Goal: Transaction & Acquisition: Download file/media

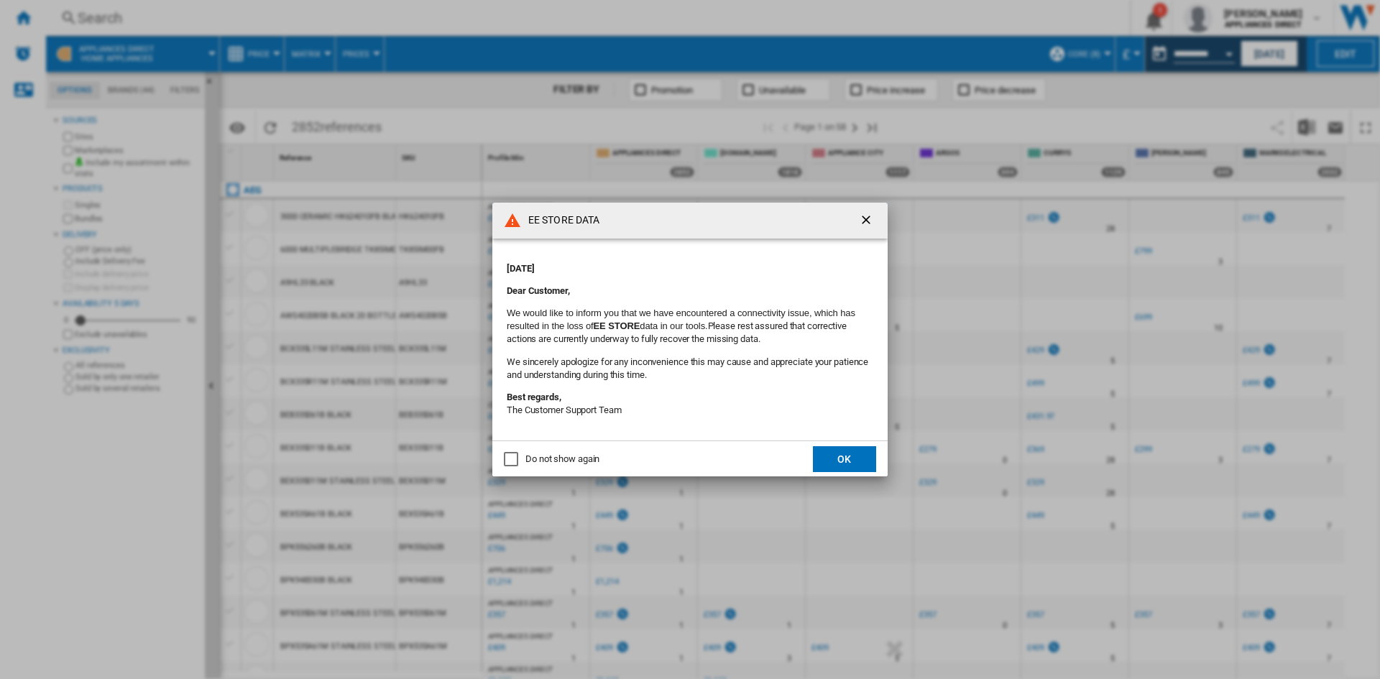
click at [844, 454] on button "OK" at bounding box center [844, 459] width 63 height 26
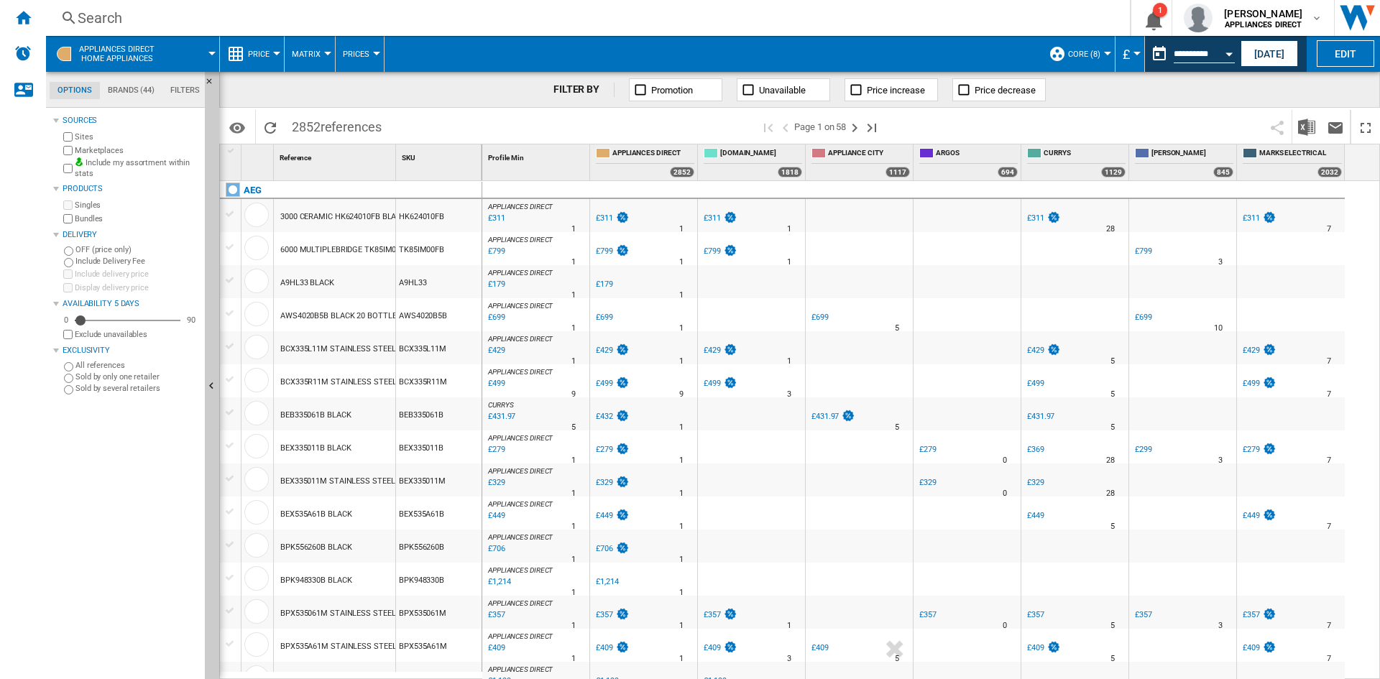
click at [114, 50] on span "APPLIANCES DIRECT Home appliances" at bounding box center [116, 54] width 75 height 19
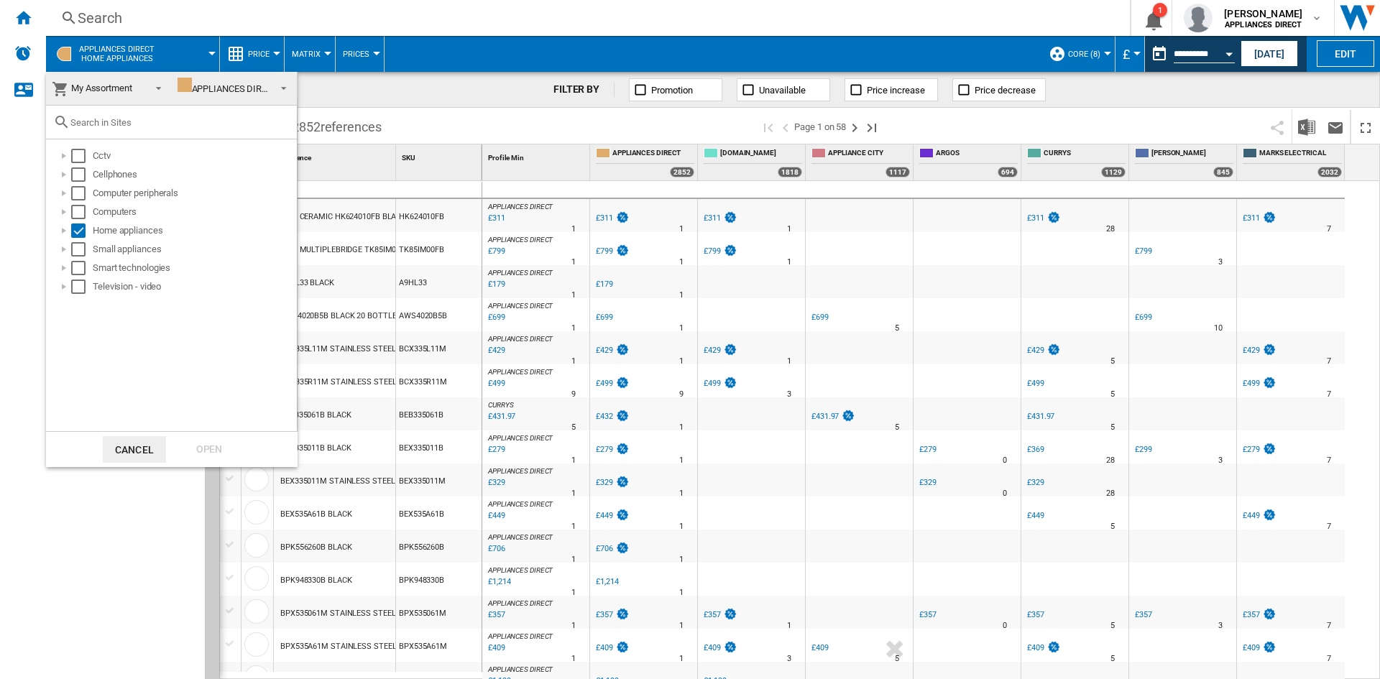
click at [412, 89] on md-backdrop at bounding box center [690, 339] width 1380 height 679
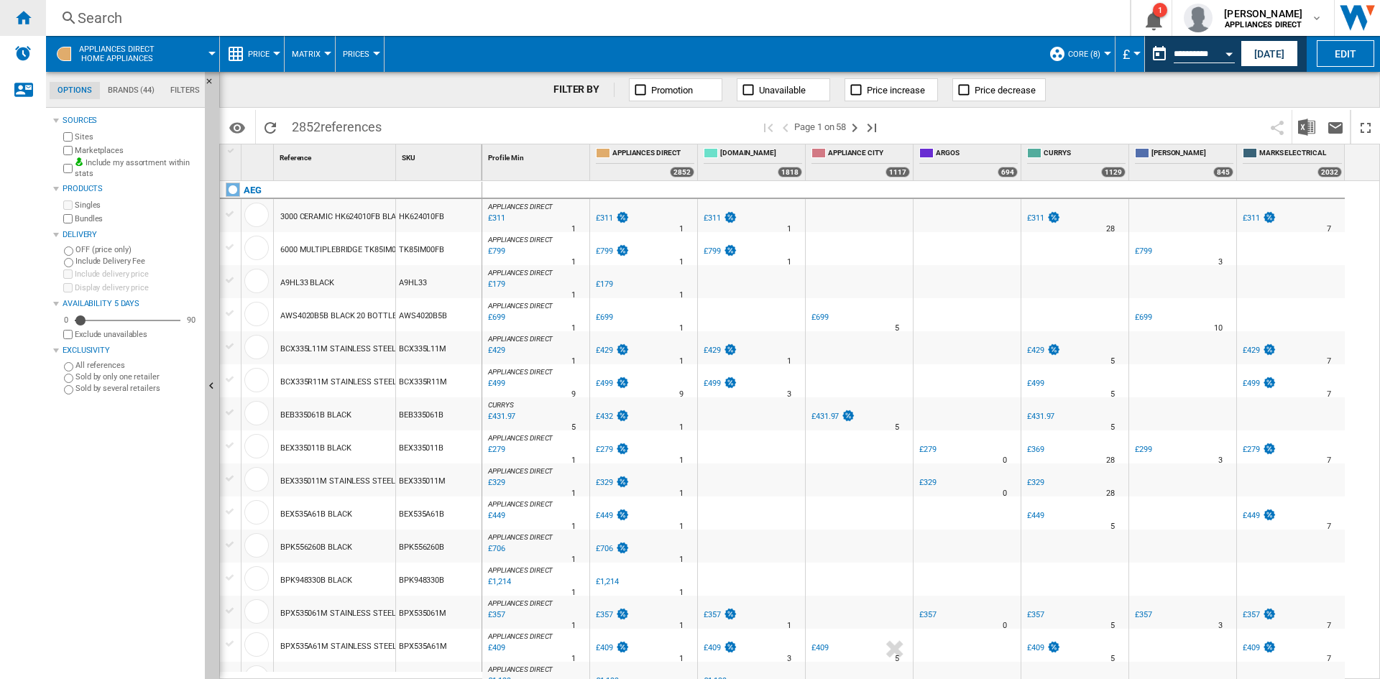
click at [24, 22] on ng-md-icon "Home" at bounding box center [22, 17] width 17 height 17
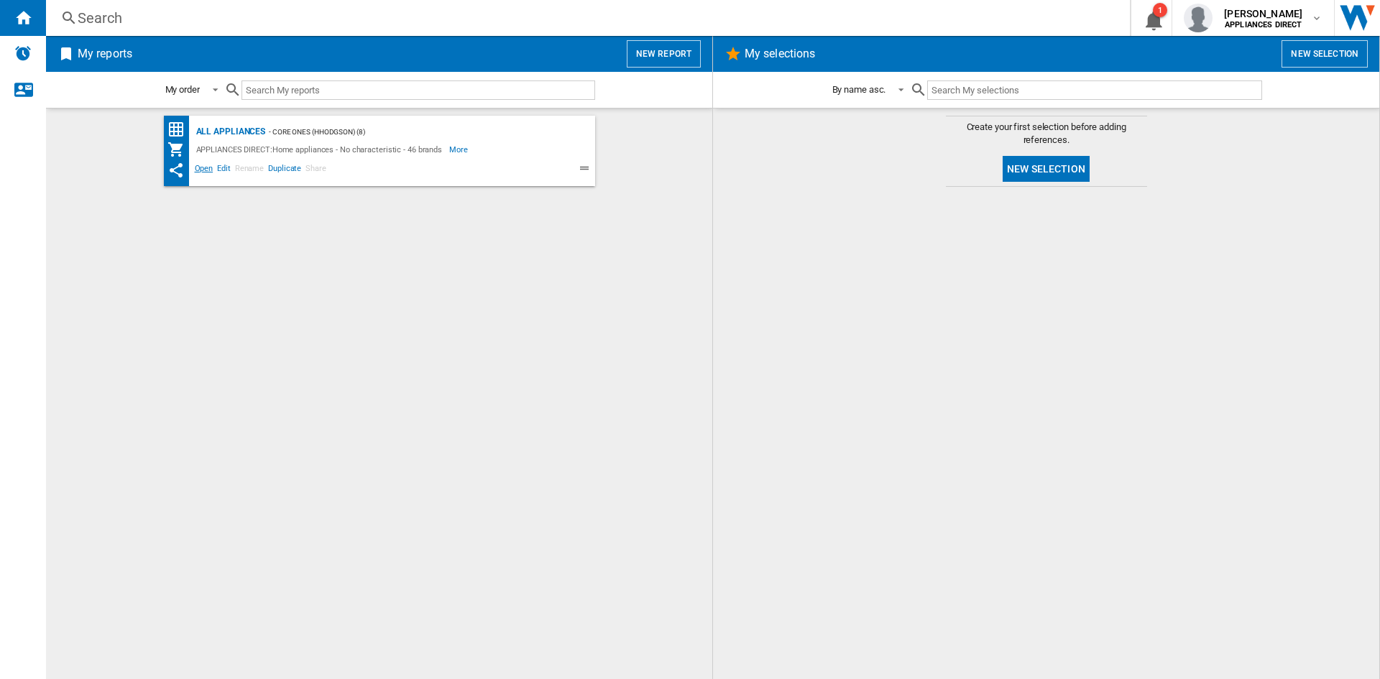
click at [203, 168] on span "Open" at bounding box center [204, 170] width 23 height 17
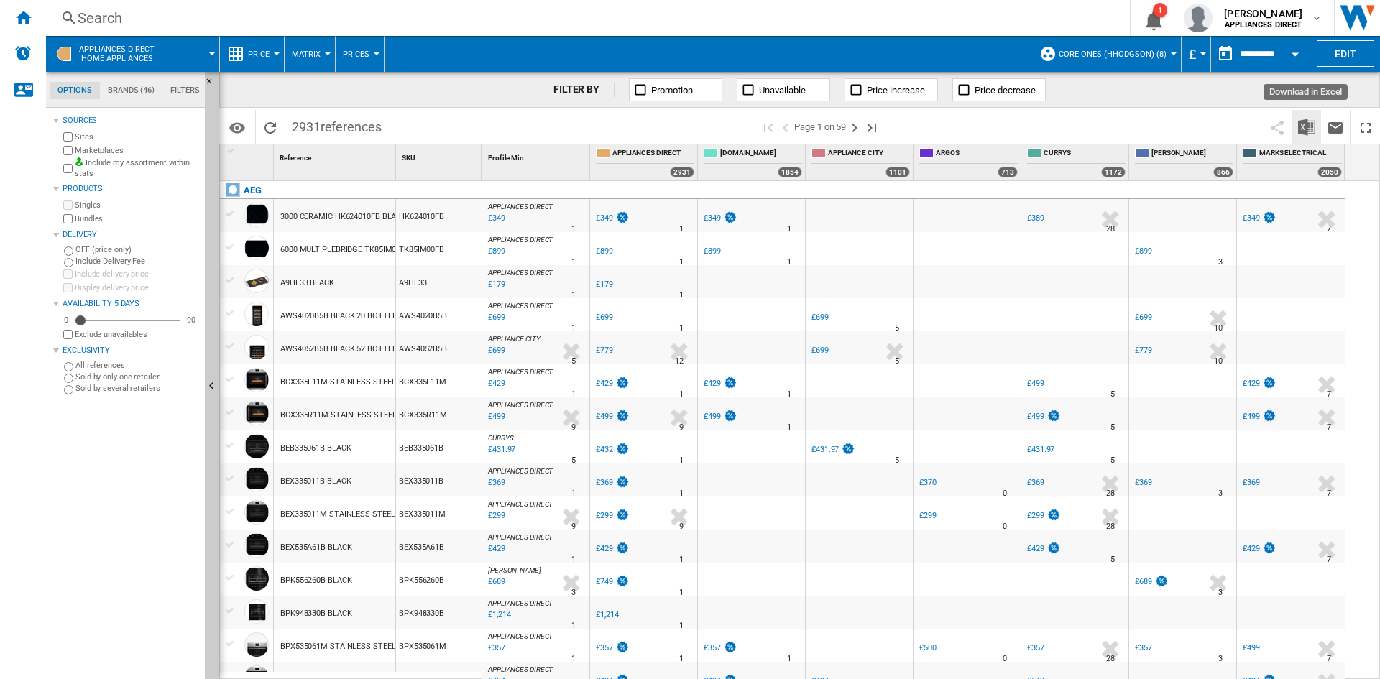
click at [1304, 130] on img "Download in Excel" at bounding box center [1306, 127] width 17 height 17
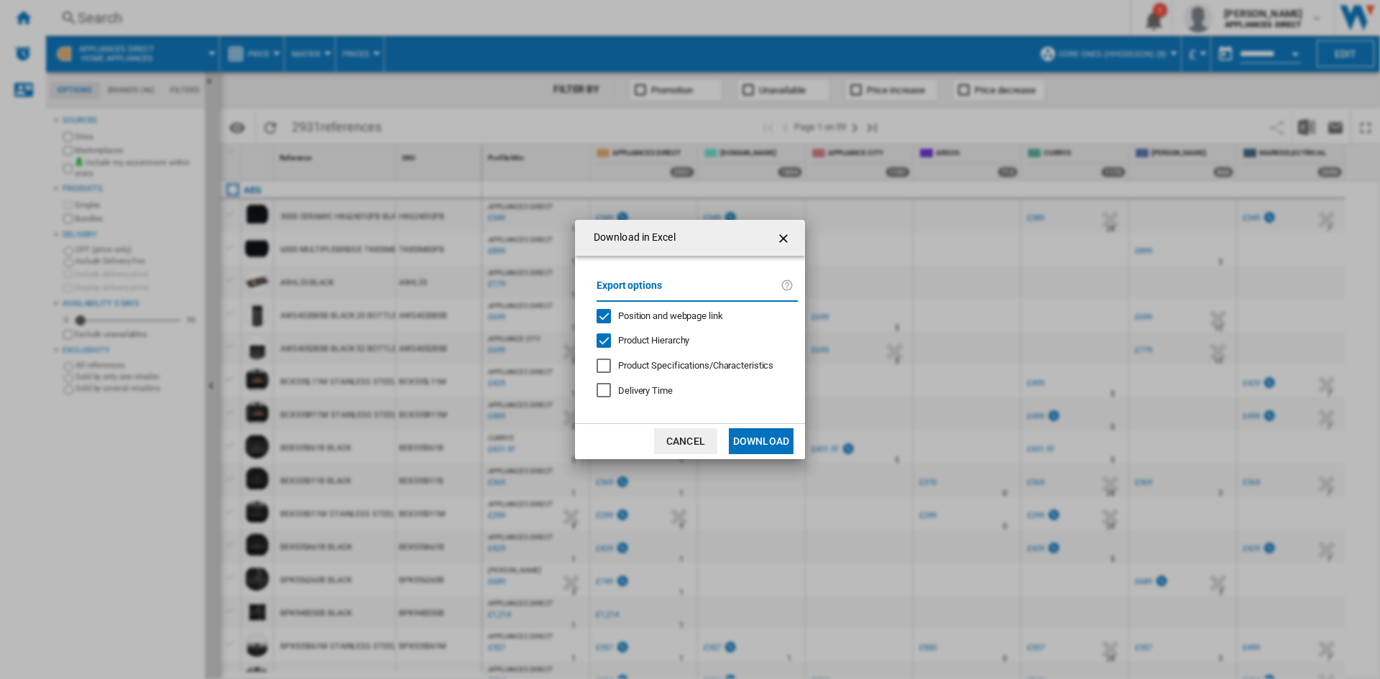
click at [746, 440] on button "Download" at bounding box center [761, 442] width 65 height 26
